Goal: Task Accomplishment & Management: Use online tool/utility

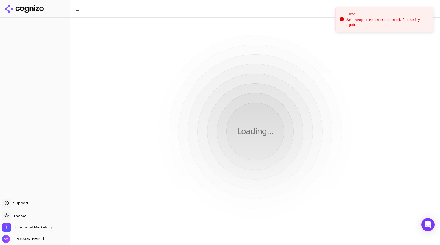
click at [125, 27] on div "Loading..." at bounding box center [255, 131] width 370 height 227
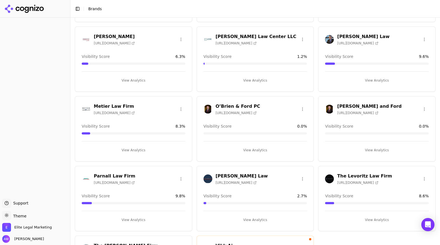
scroll to position [368, 0]
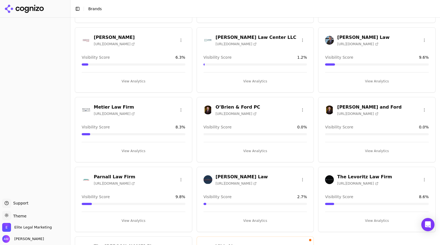
click at [235, 36] on h3 "[PERSON_NAME] Law Center LLC" at bounding box center [256, 37] width 81 height 7
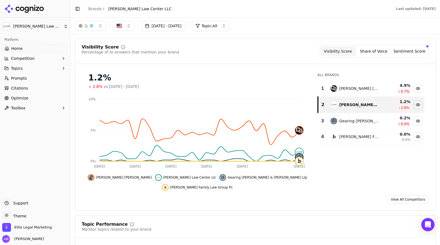
scroll to position [42, 0]
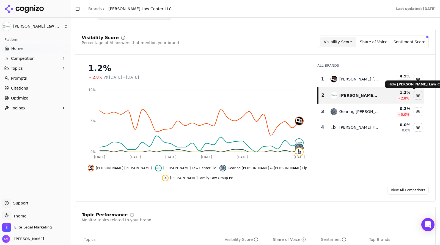
click at [416, 94] on div "Hide levine law center llc data" at bounding box center [418, 95] width 8 height 8
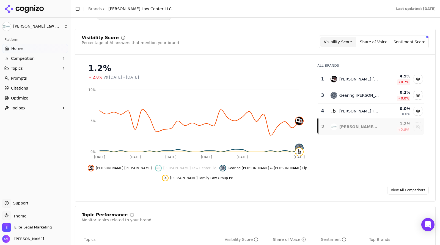
click at [414, 94] on div "Hide gearing rackner & mcgrath llp data" at bounding box center [418, 95] width 8 height 8
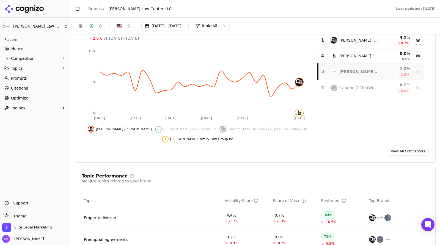
scroll to position [0, 0]
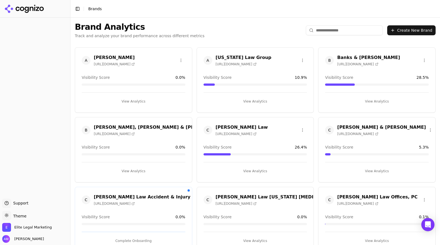
scroll to position [368, 0]
